Goal: Transaction & Acquisition: Purchase product/service

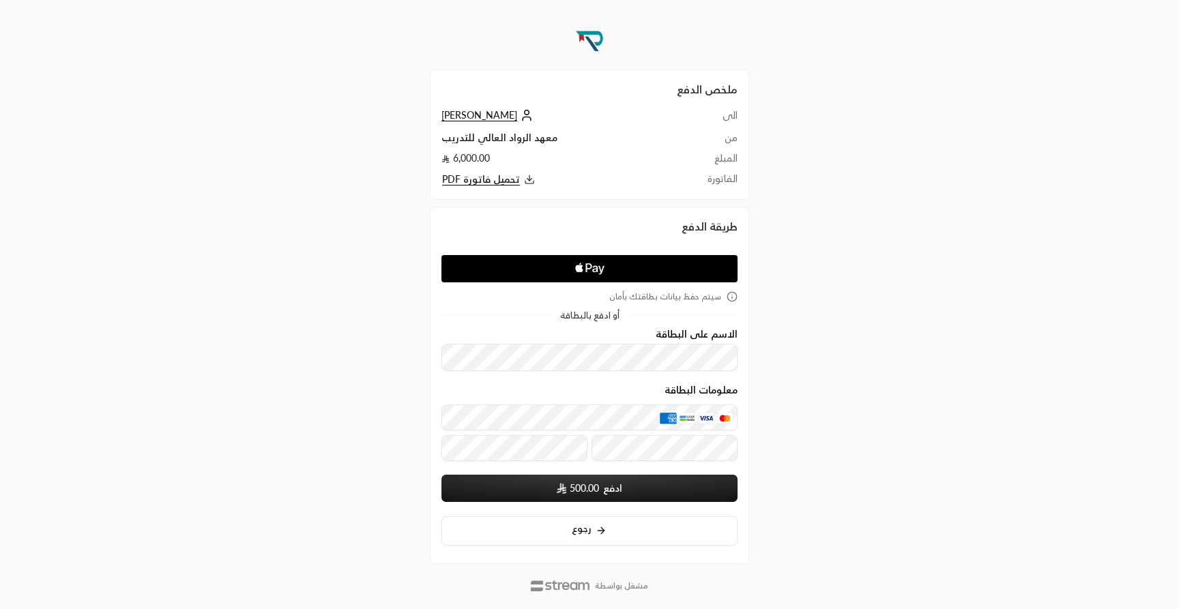
click at [548, 264] on icon "Apple Logo" at bounding box center [590, 268] width 140 height 25
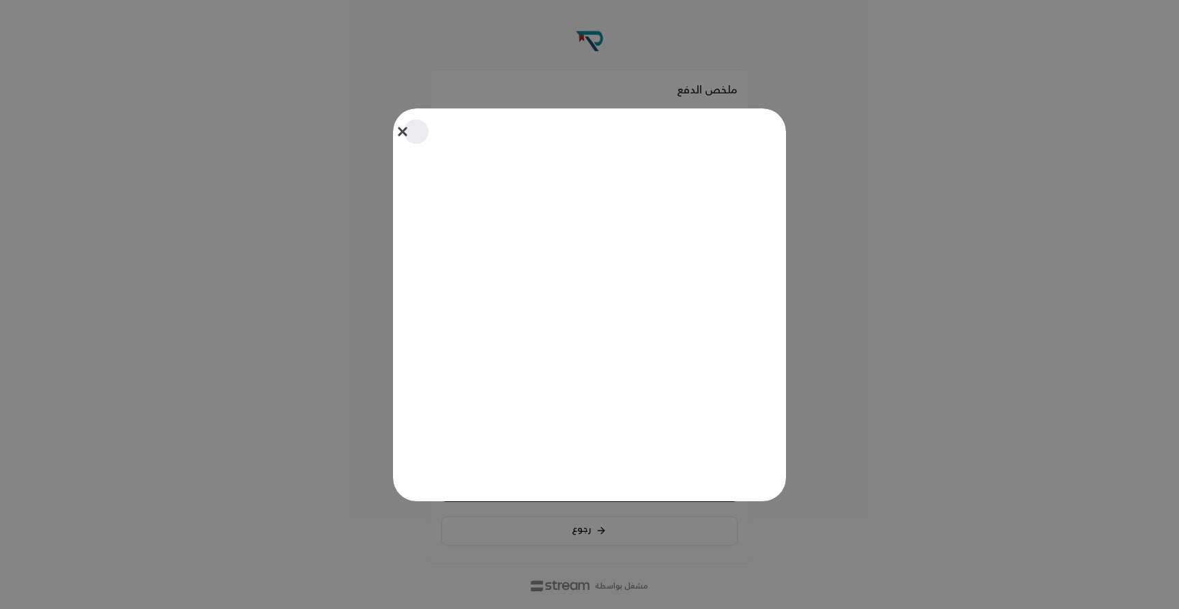
click at [402, 132] on button "Close" at bounding box center [416, 132] width 30 height 30
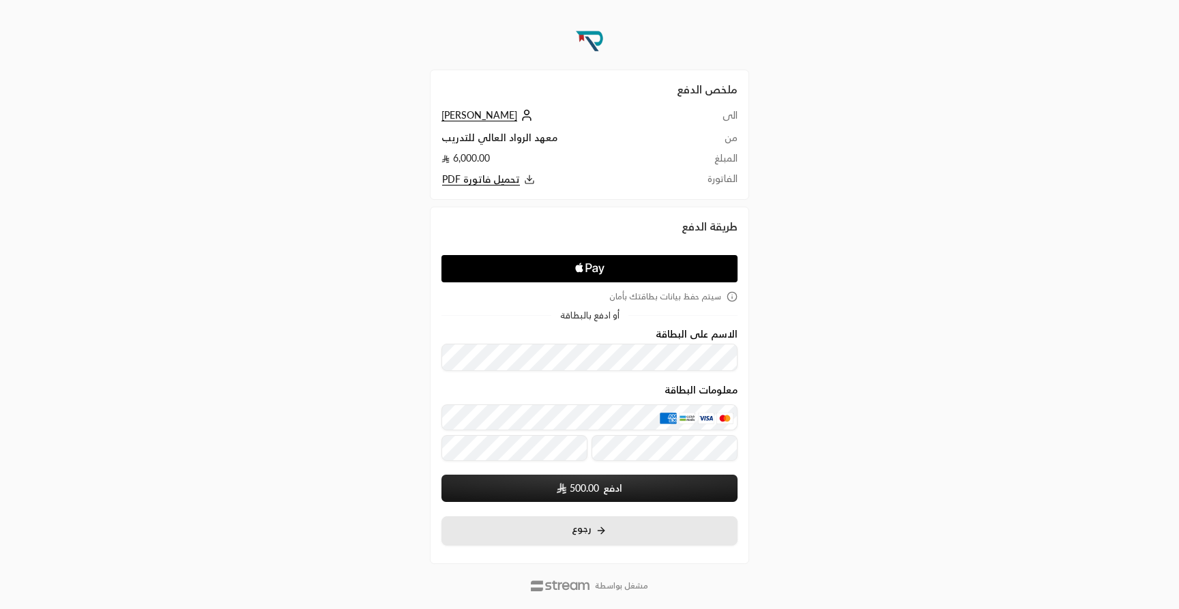
scroll to position [27, 0]
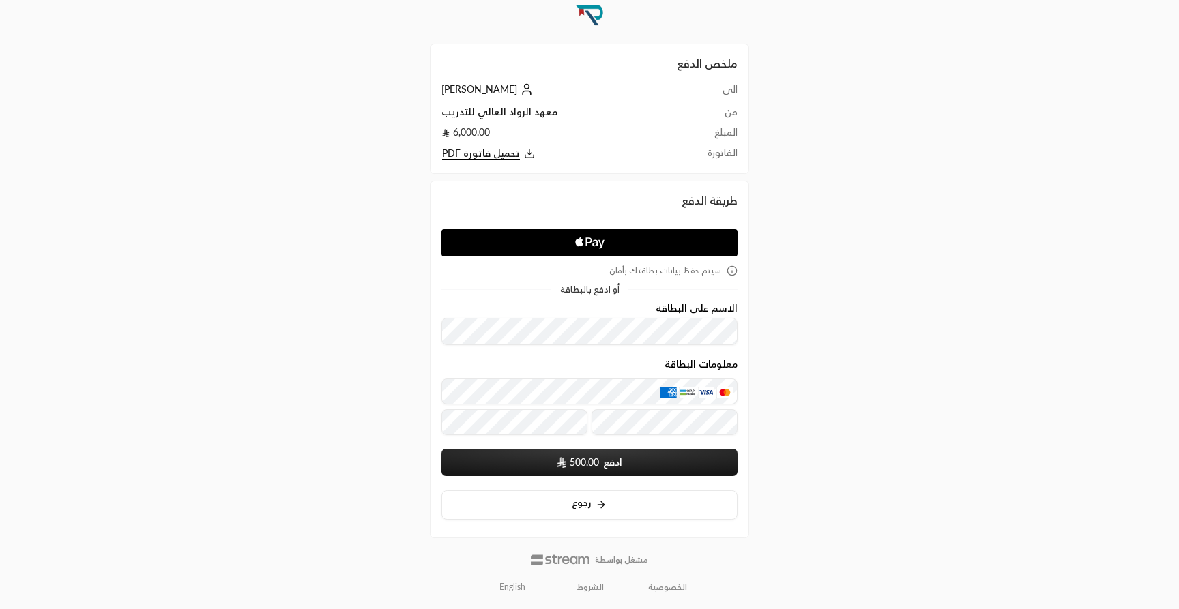
click at [514, 591] on link "English" at bounding box center [512, 587] width 41 height 22
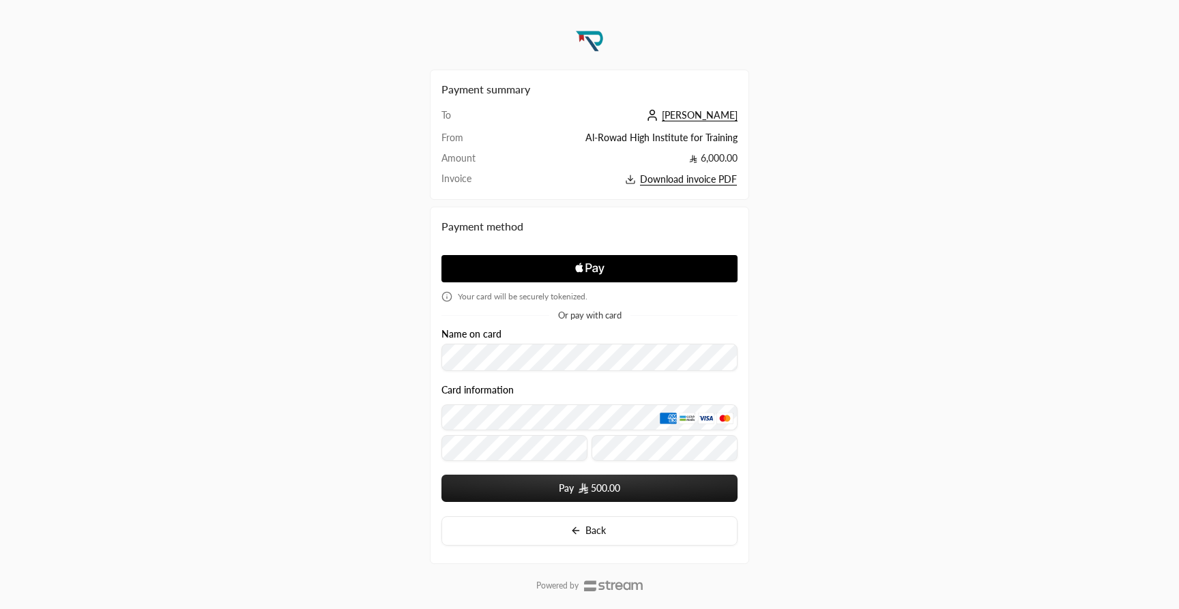
click at [590, 266] on icon "Apple Pay" at bounding box center [588, 267] width 6 height 9
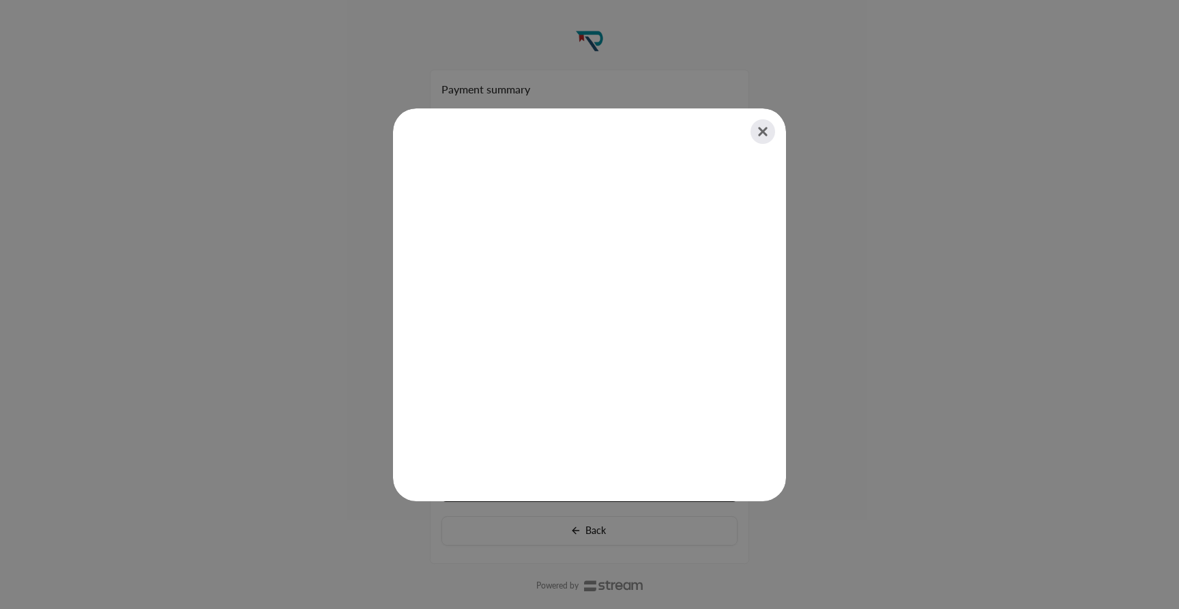
click at [843, 315] on div at bounding box center [589, 304] width 1179 height 609
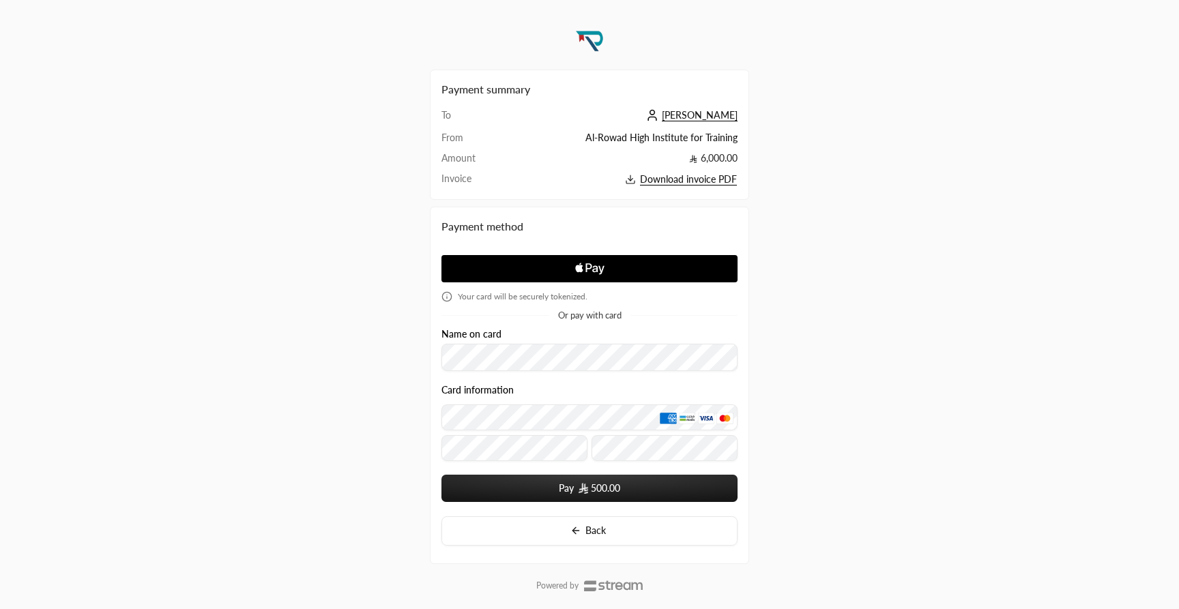
click at [715, 184] on span "Download invoice PDF" at bounding box center [688, 179] width 97 height 12
click at [819, 183] on div "Payment summary To [PERSON_NAME] From Al-Rowad High Institute for Training Amou…" at bounding box center [589, 317] width 589 height 635
